Goal: Task Accomplishment & Management: Use online tool/utility

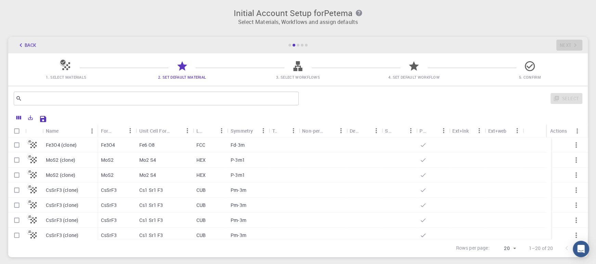
click at [16, 134] on input "Select all rows" at bounding box center [16, 130] width 13 height 13
checkbox input "true"
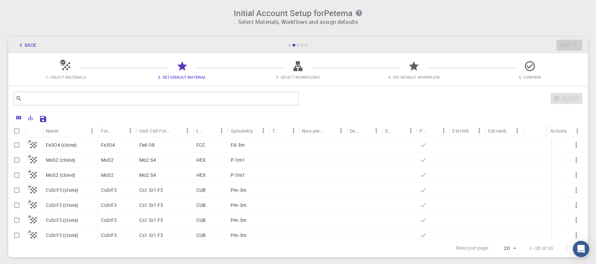
checkbox input "true"
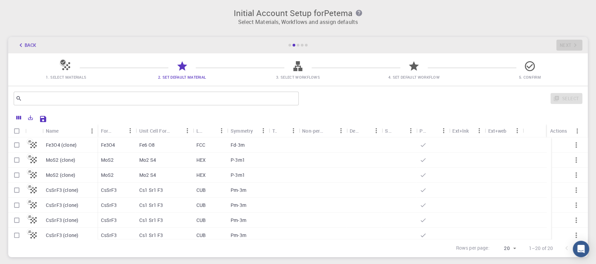
checkbox input "true"
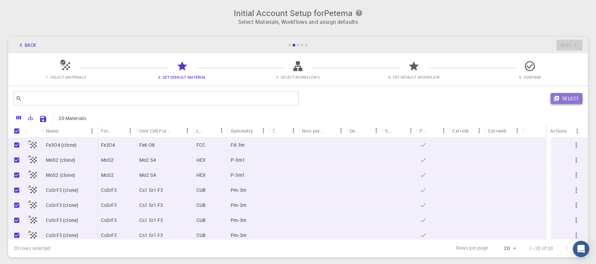
click at [561, 97] on button "Select" at bounding box center [566, 98] width 32 height 11
checkbox input "false"
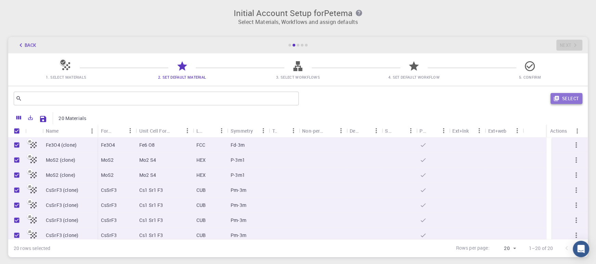
checkbox input "false"
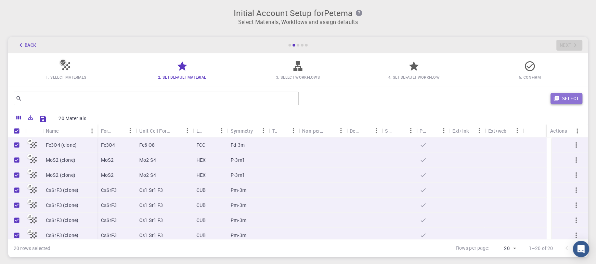
checkbox input "false"
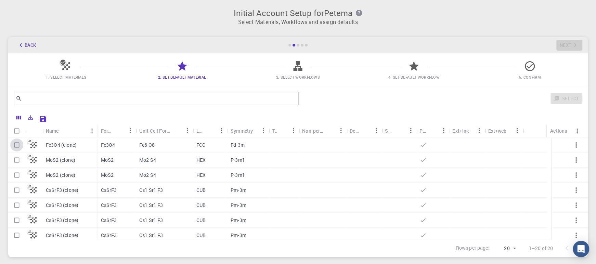
click at [17, 145] on input "Select row" at bounding box center [16, 145] width 13 height 13
checkbox input "true"
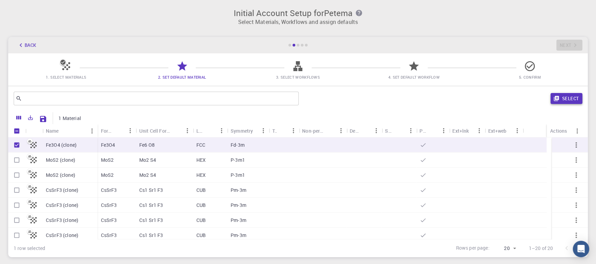
click at [567, 99] on button "Select" at bounding box center [566, 98] width 32 height 11
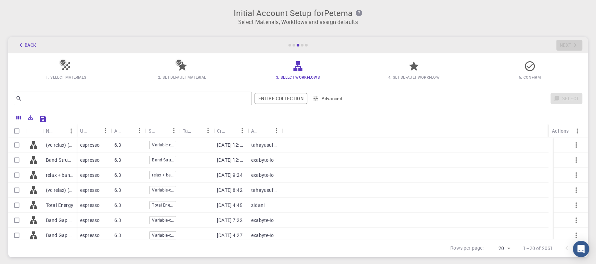
click at [15, 145] on input "Select row" at bounding box center [16, 145] width 13 height 13
checkbox input "true"
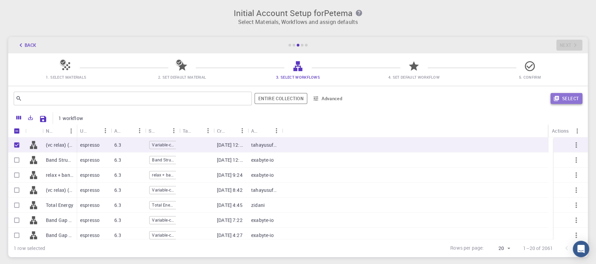
click at [562, 102] on button "Select" at bounding box center [566, 98] width 32 height 11
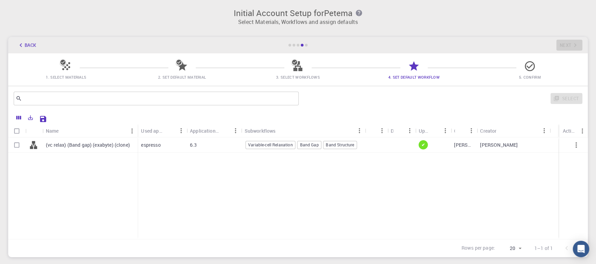
scroll to position [48, 0]
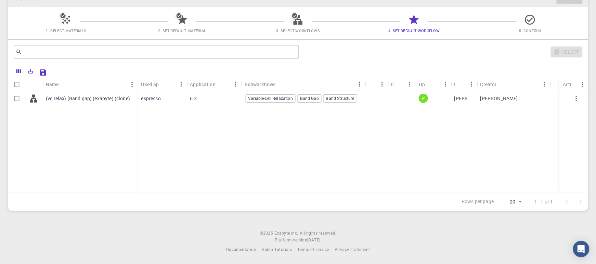
click at [463, 102] on div "[PERSON_NAME]" at bounding box center [463, 98] width 26 height 15
checkbox input "true"
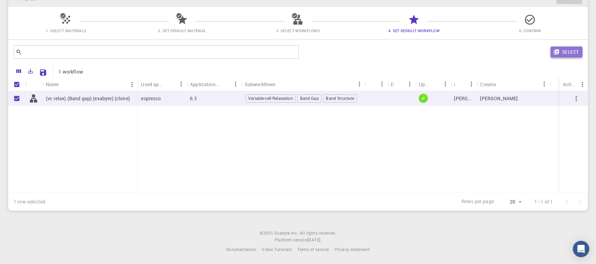
click at [566, 54] on button "Select" at bounding box center [566, 52] width 32 height 11
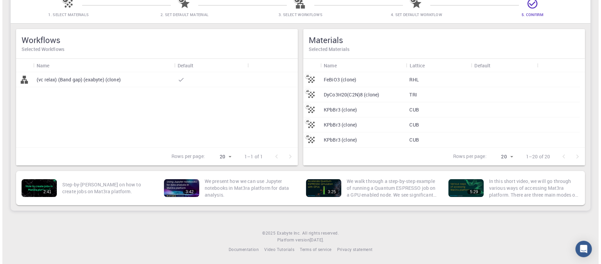
scroll to position [0, 0]
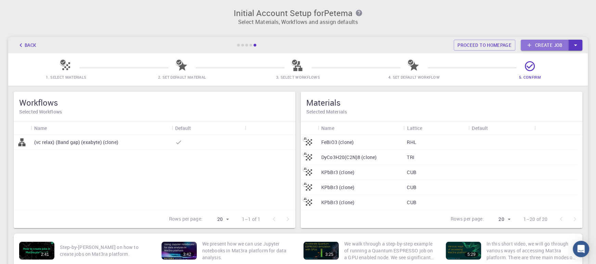
click at [551, 47] on link "Create job" at bounding box center [545, 45] width 48 height 11
